Goal: Task Accomplishment & Management: Use online tool/utility

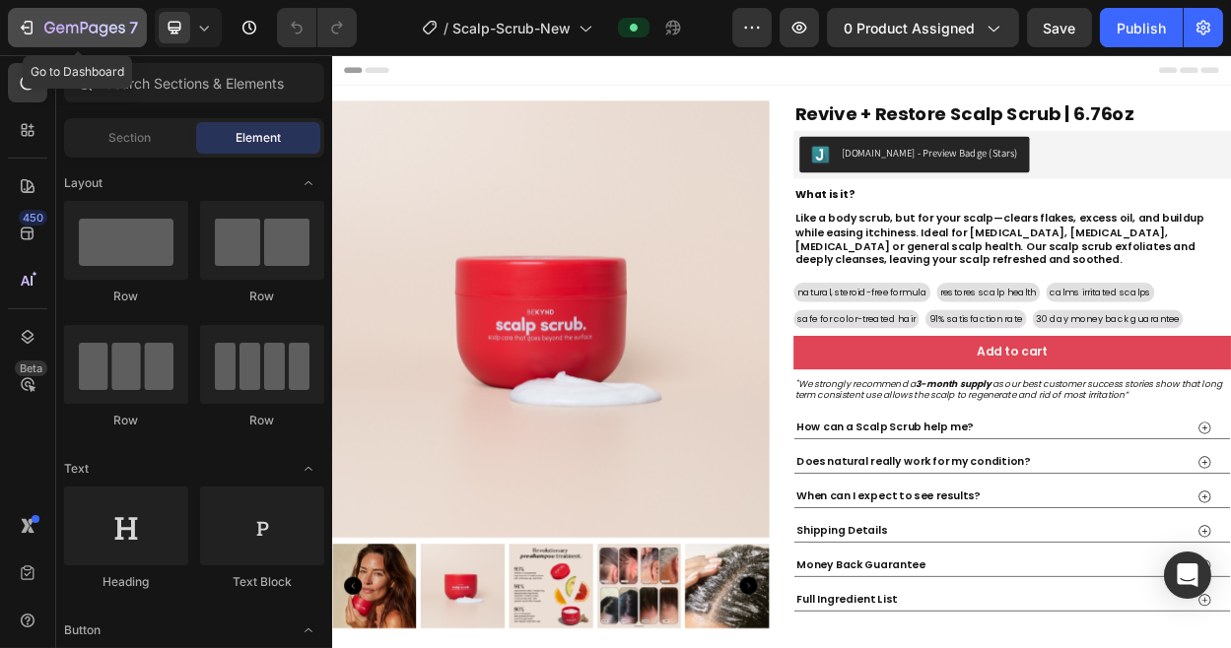
click at [82, 28] on icon "button" at bounding box center [85, 28] width 8 height 12
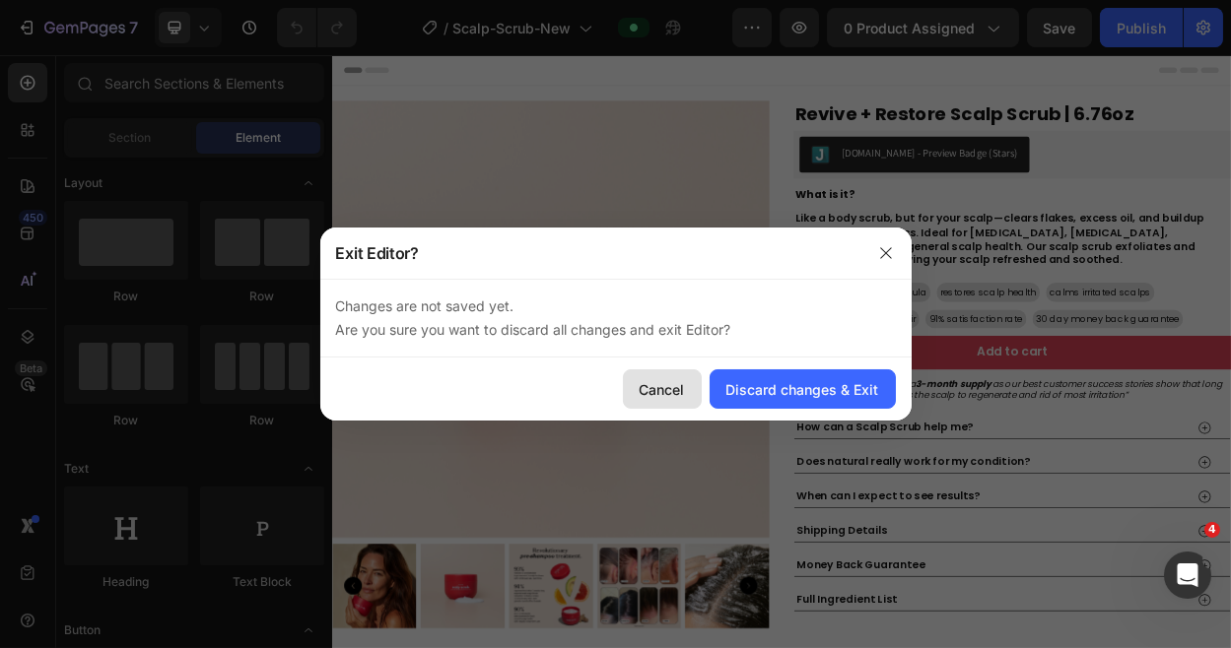
click at [648, 388] on div "Cancel" at bounding box center [661, 389] width 45 height 21
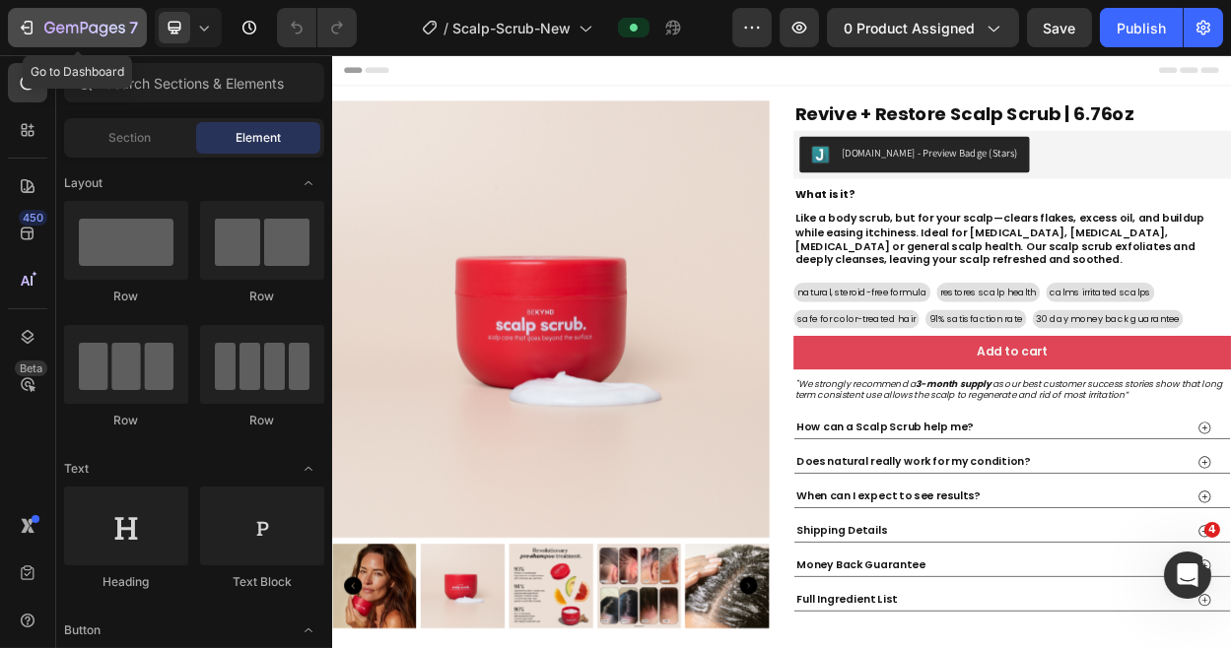
click at [66, 28] on icon "button" at bounding box center [72, 29] width 12 height 9
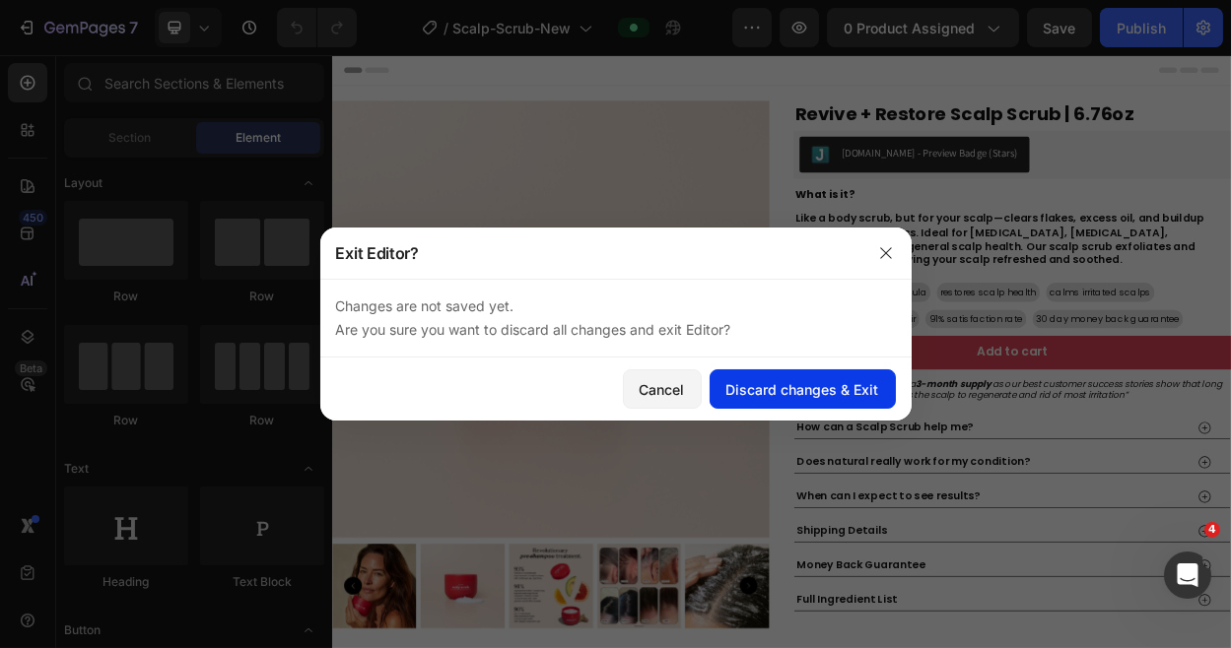
click at [735, 395] on div "Discard changes & Exit" at bounding box center [802, 389] width 153 height 21
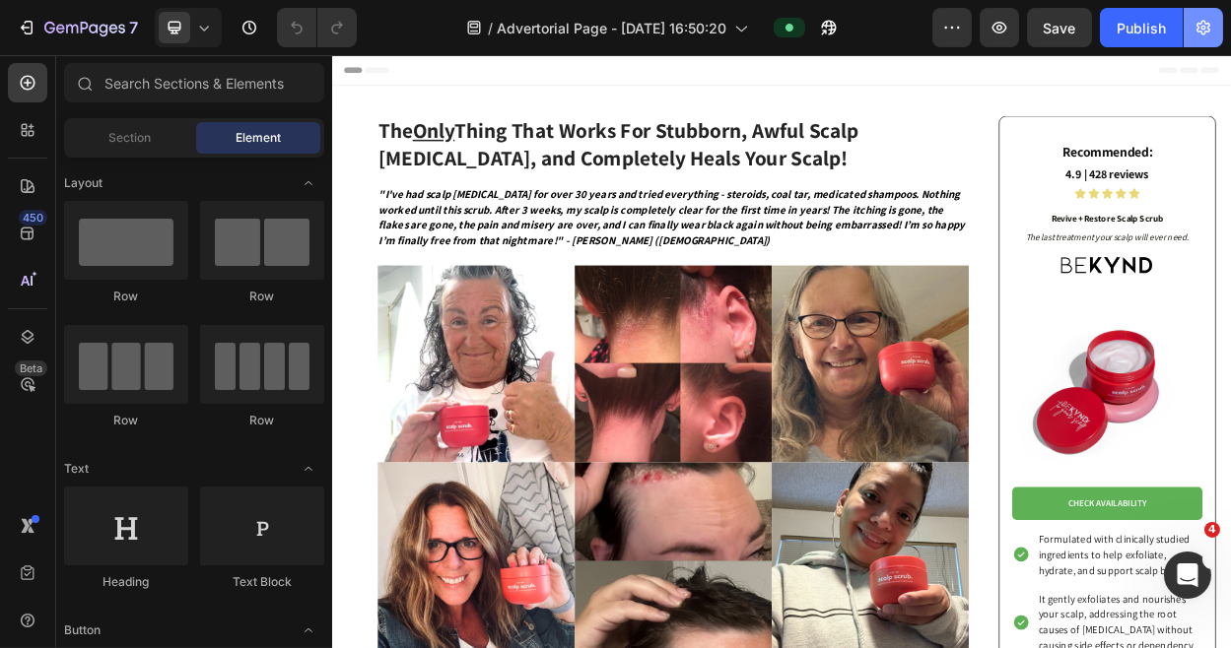
click at [1206, 27] on icon "button" at bounding box center [1203, 28] width 20 height 20
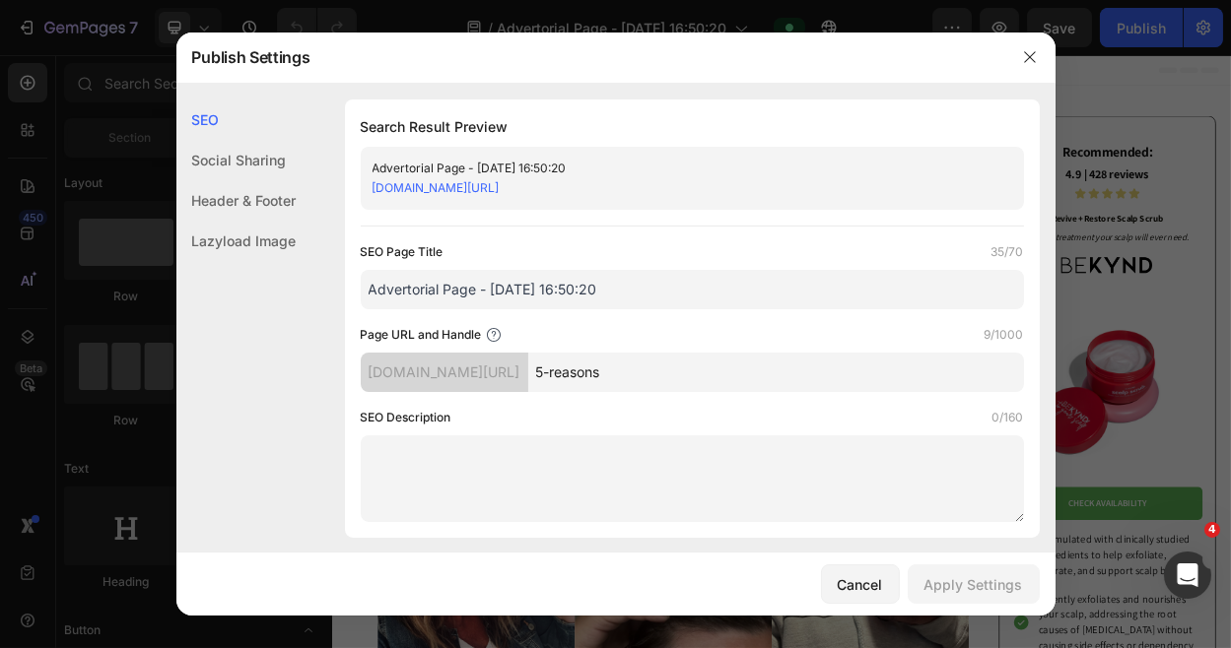
click at [476, 287] on input "Advertorial Page - [DATE] 16:50:20" at bounding box center [692, 289] width 663 height 39
type input "5 Reasons Why Scalp Scrub"
click at [982, 588] on div "Apply Settings" at bounding box center [973, 584] width 99 height 21
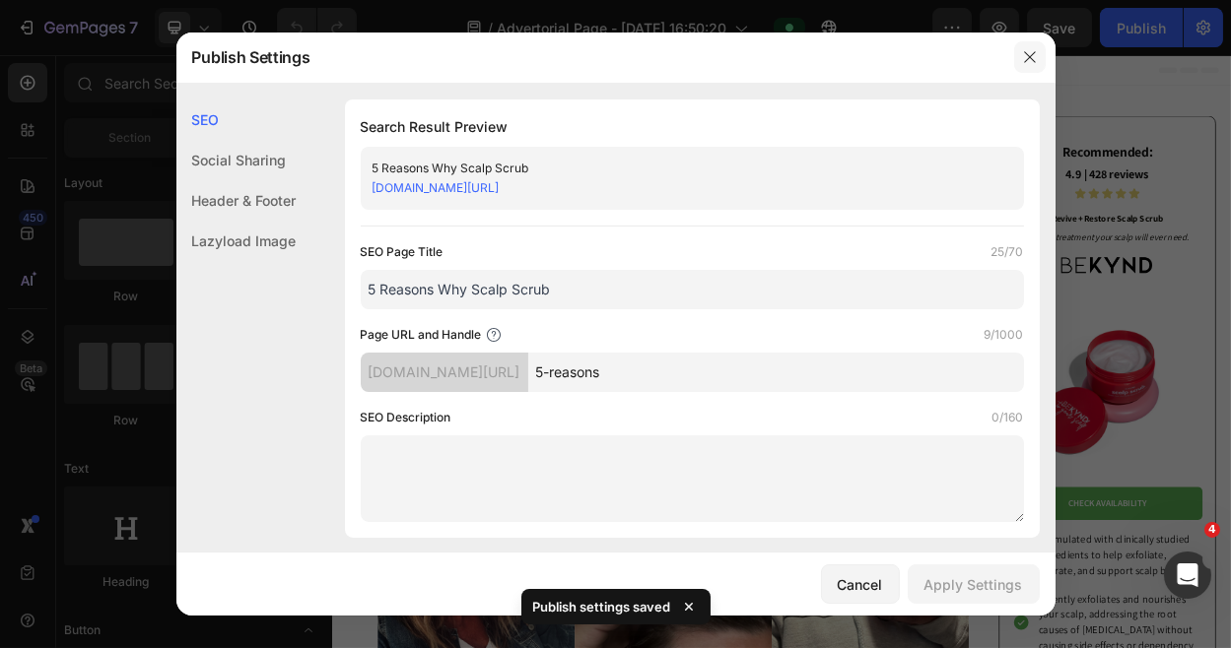
click at [1031, 55] on icon "button" at bounding box center [1029, 57] width 11 height 11
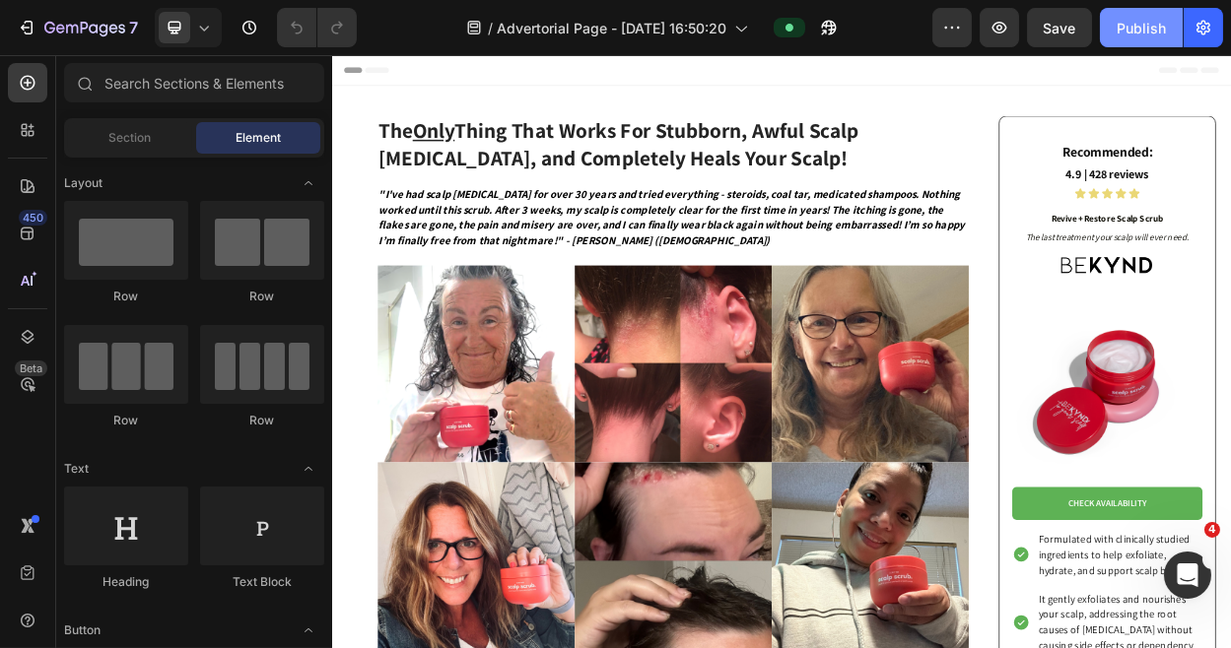
click at [1139, 29] on div "Publish" at bounding box center [1140, 28] width 49 height 21
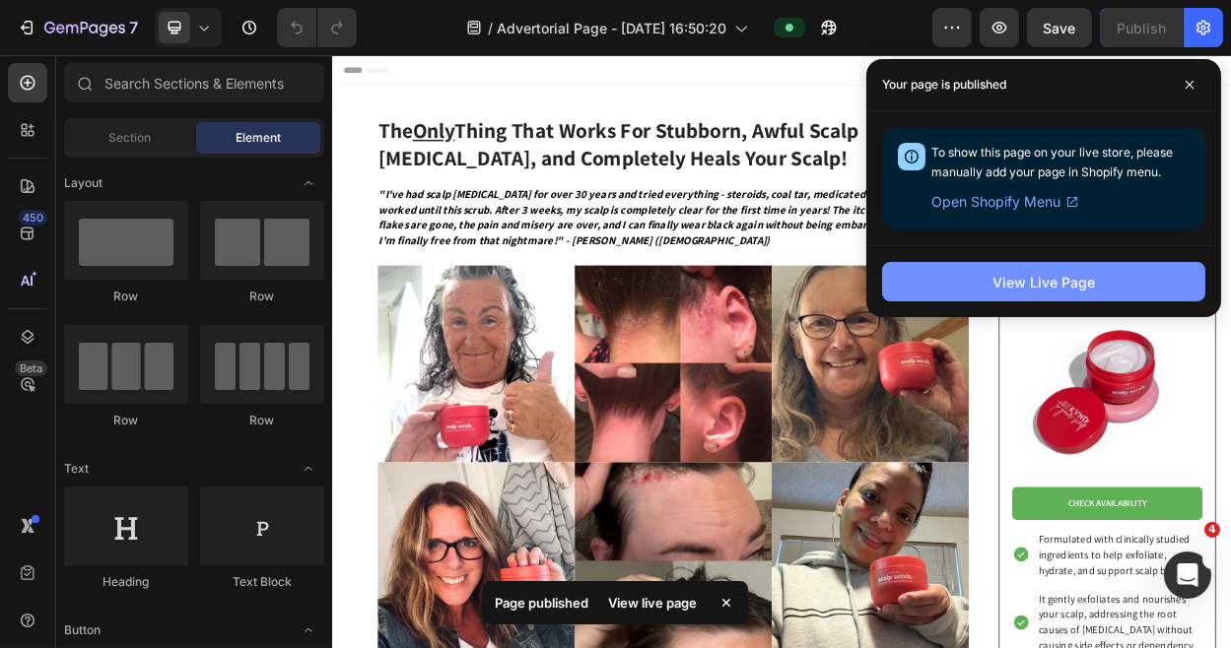
click at [1020, 289] on div "View Live Page" at bounding box center [1043, 282] width 102 height 21
